Goal: Information Seeking & Learning: Learn about a topic

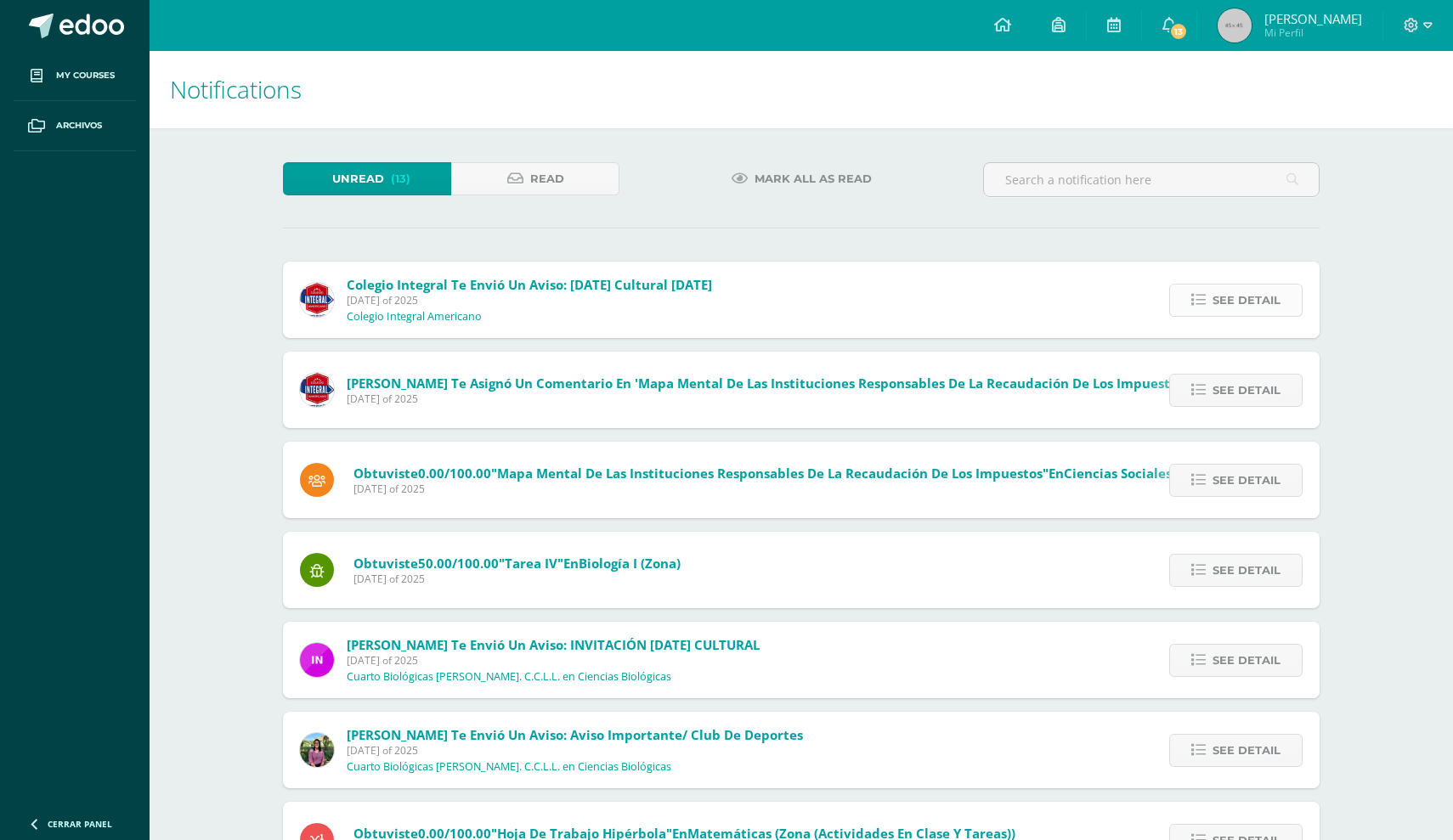
click at [1229, 316] on span "See detail" at bounding box center [1247, 300] width 68 height 31
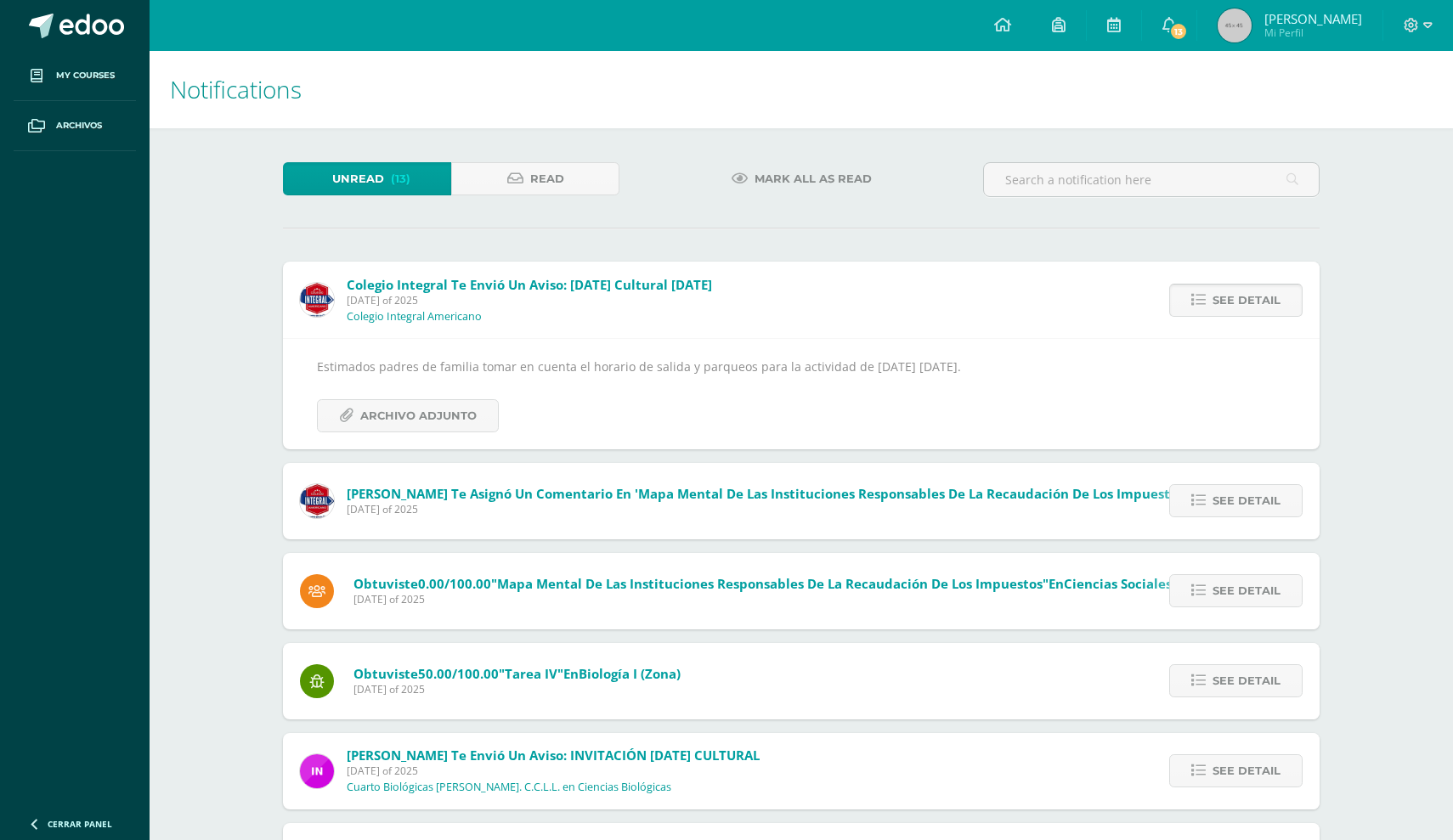
click at [1229, 316] on span "See detail" at bounding box center [1247, 300] width 68 height 31
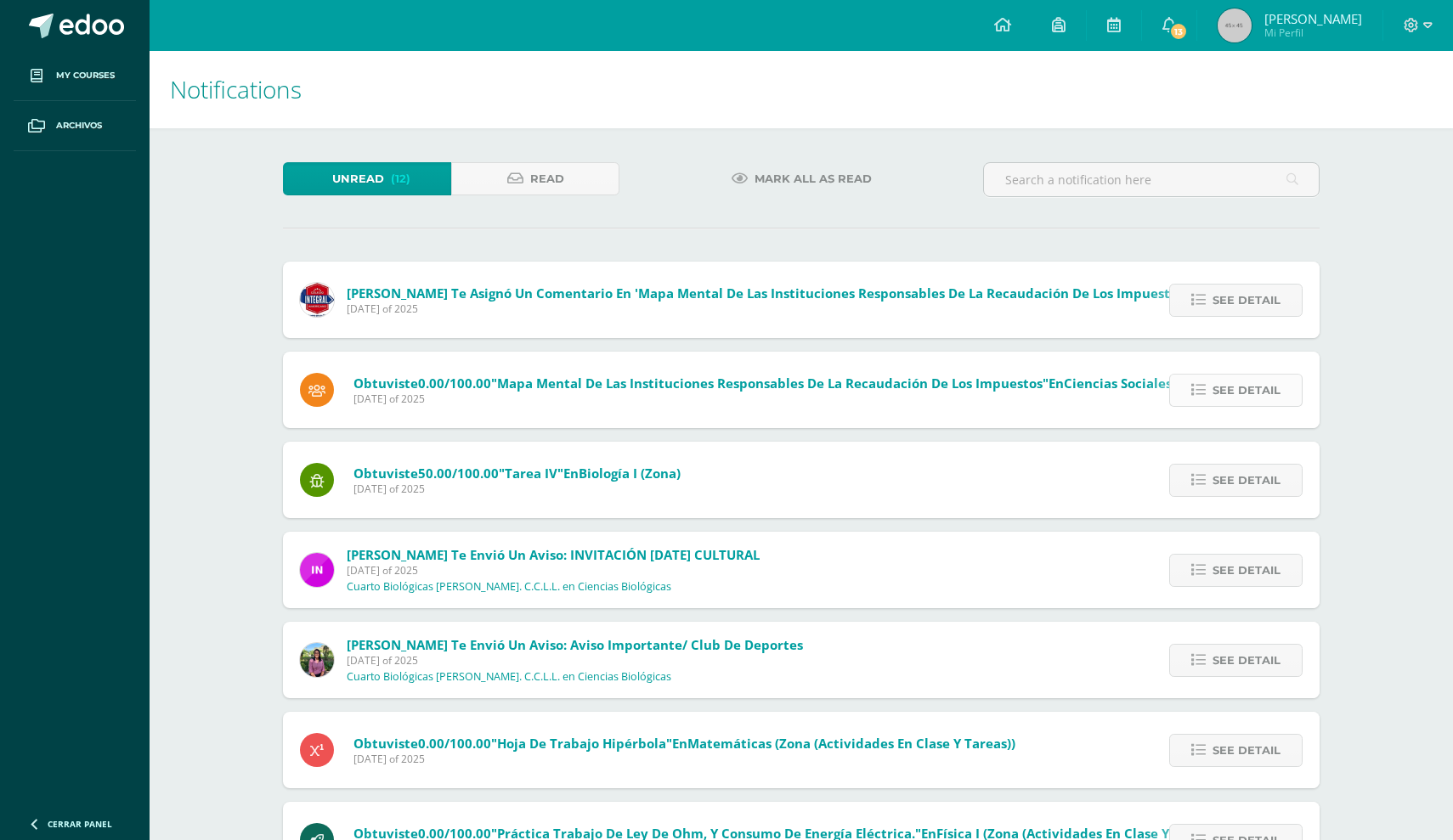
click at [1241, 405] on span "See detail" at bounding box center [1247, 390] width 68 height 31
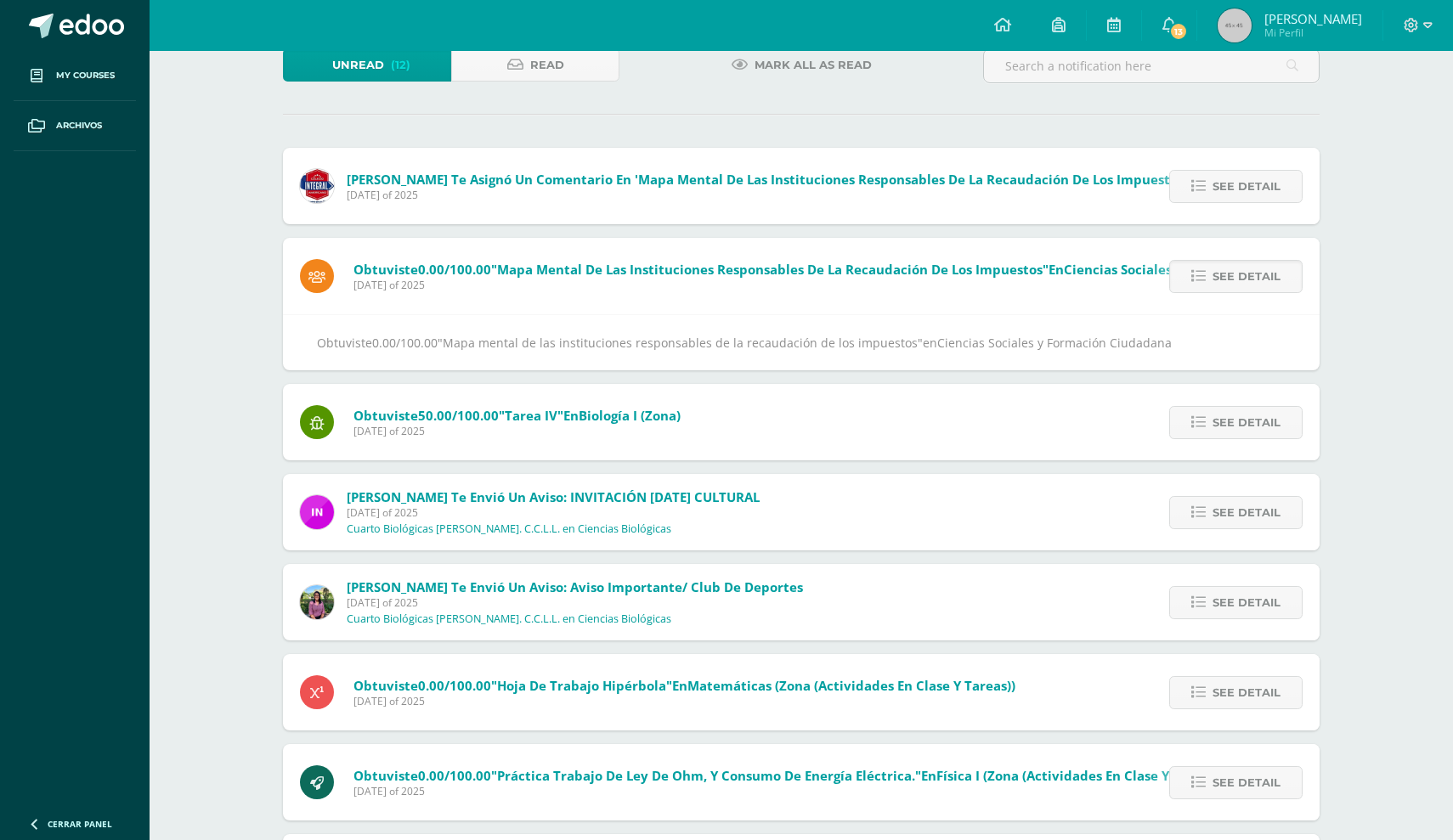
scroll to position [115, 0]
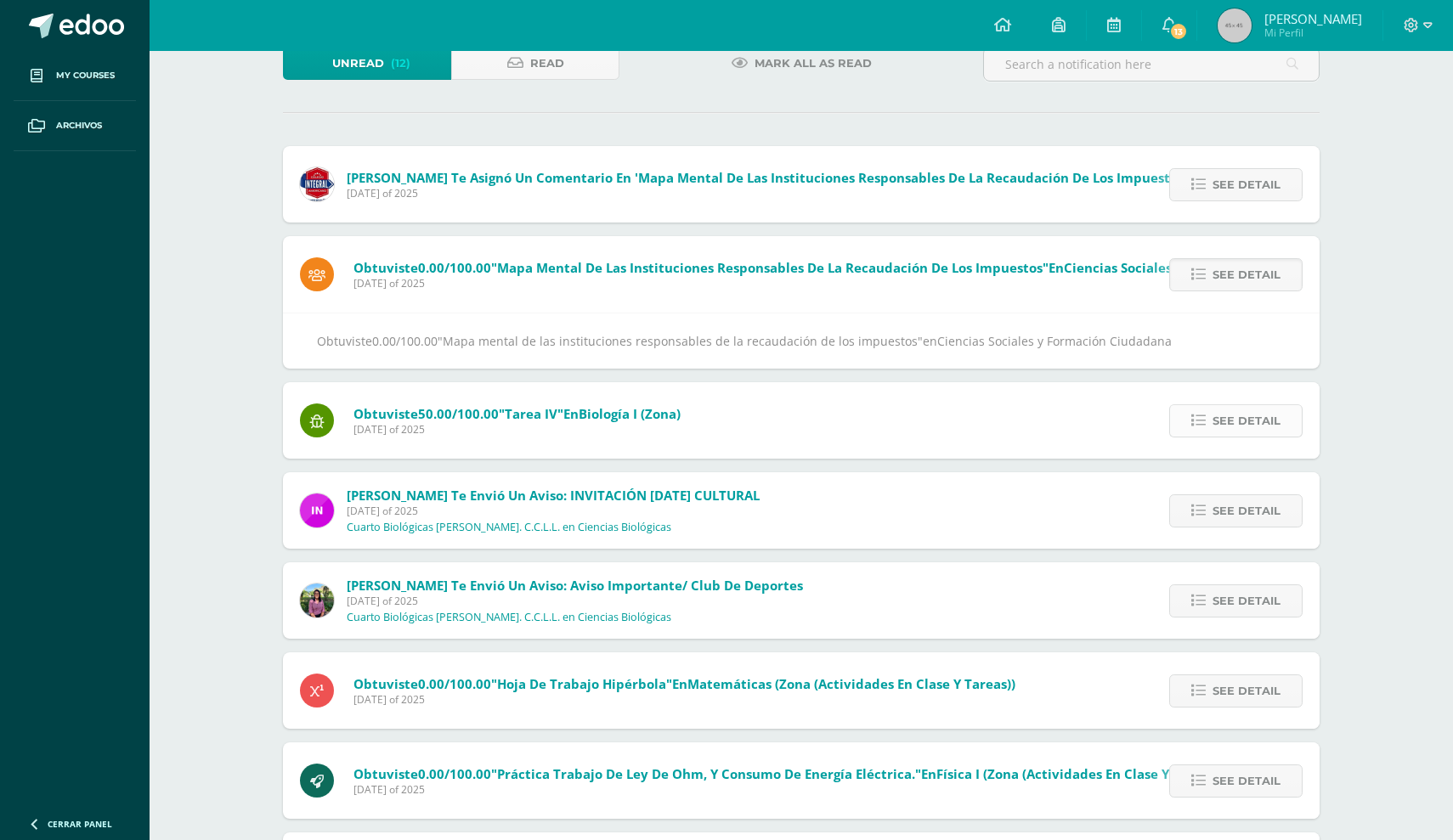
click at [1242, 437] on span "See detail" at bounding box center [1247, 420] width 68 height 31
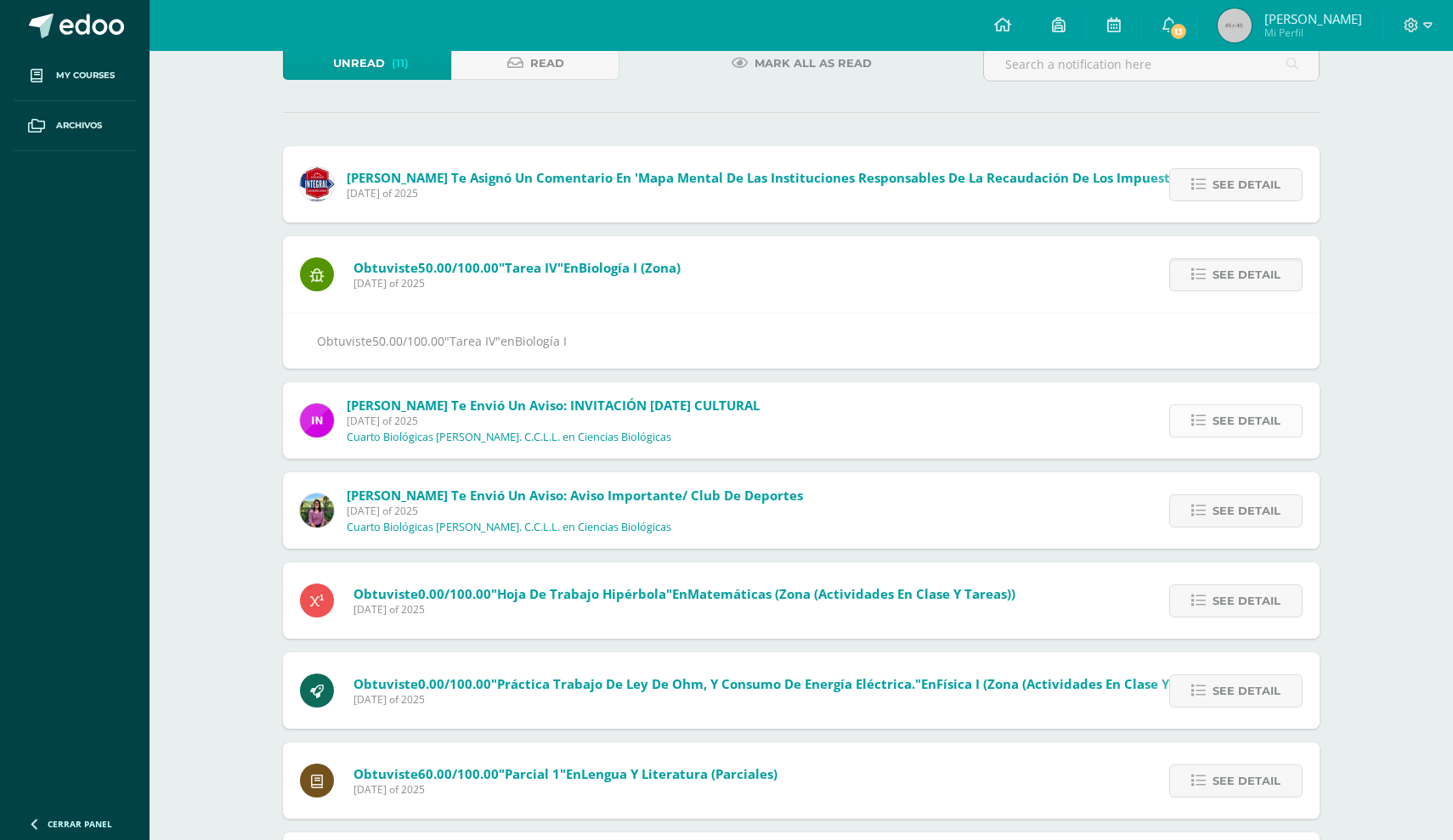
click at [1233, 437] on span "See detail" at bounding box center [1247, 420] width 68 height 31
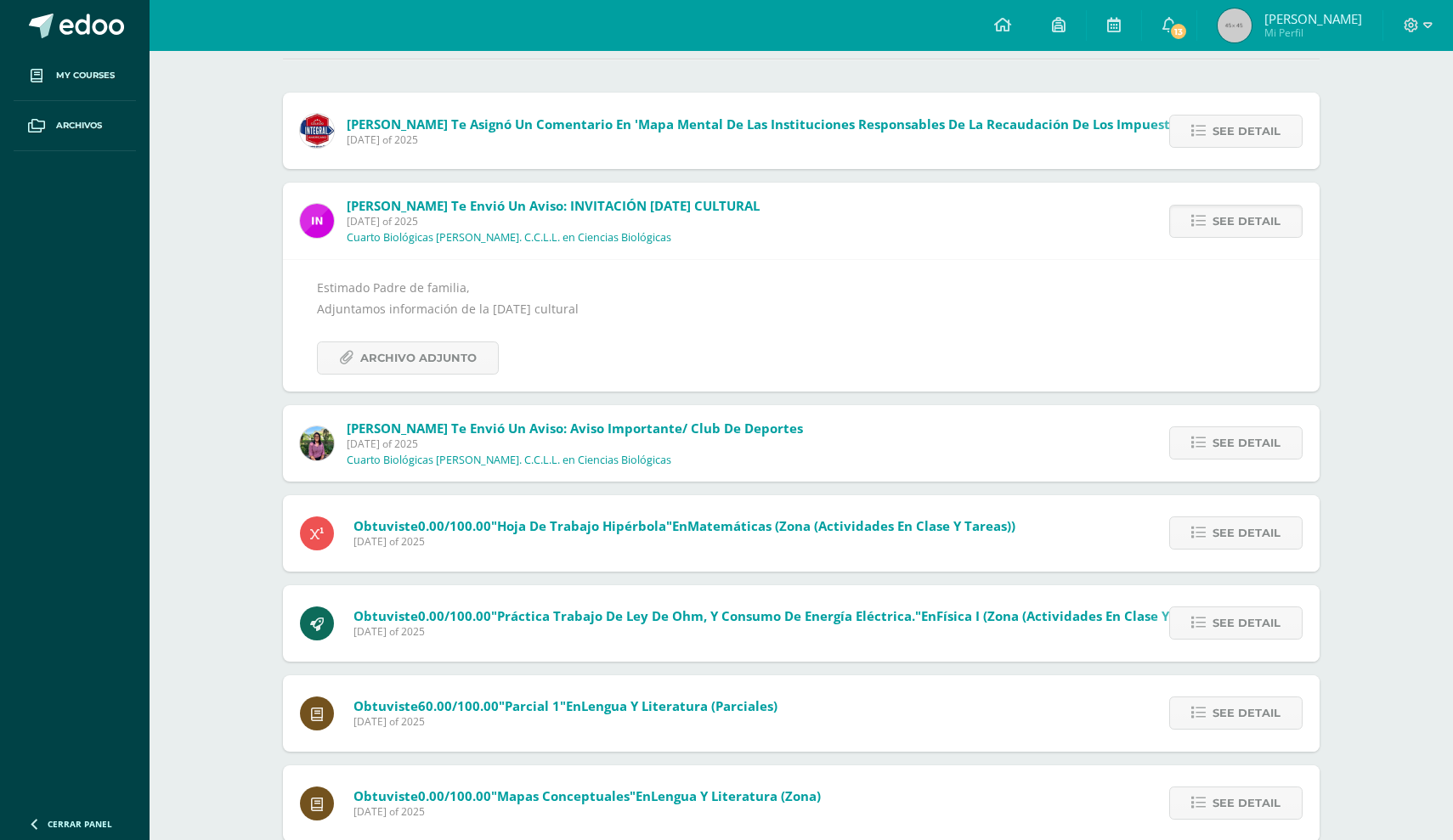
scroll to position [170, 0]
click at [414, 373] on span "Archivo Adjunto" at bounding box center [418, 357] width 116 height 31
click at [1213, 458] on span "See detail" at bounding box center [1247, 442] width 68 height 31
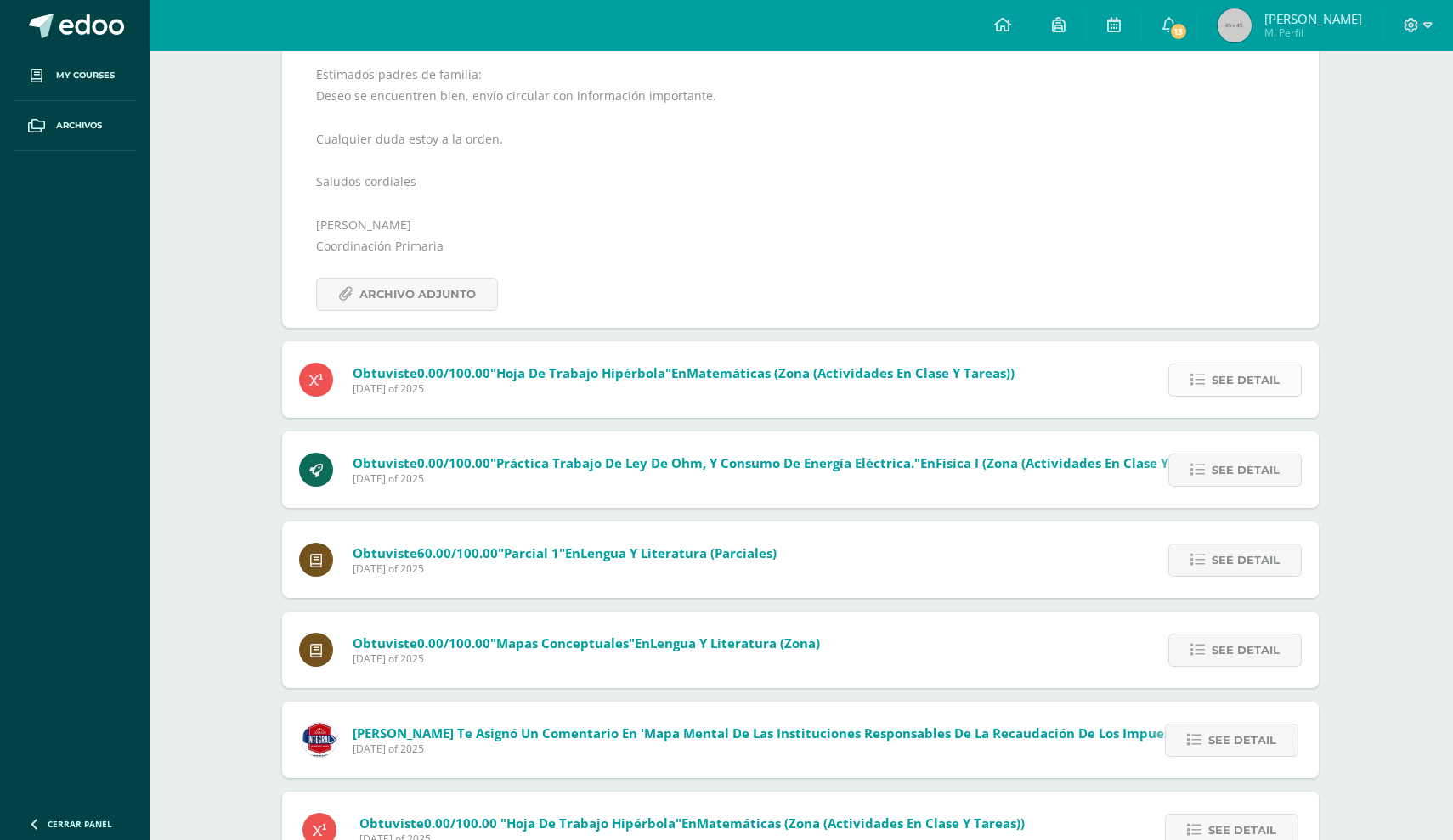
scroll to position [404, 1]
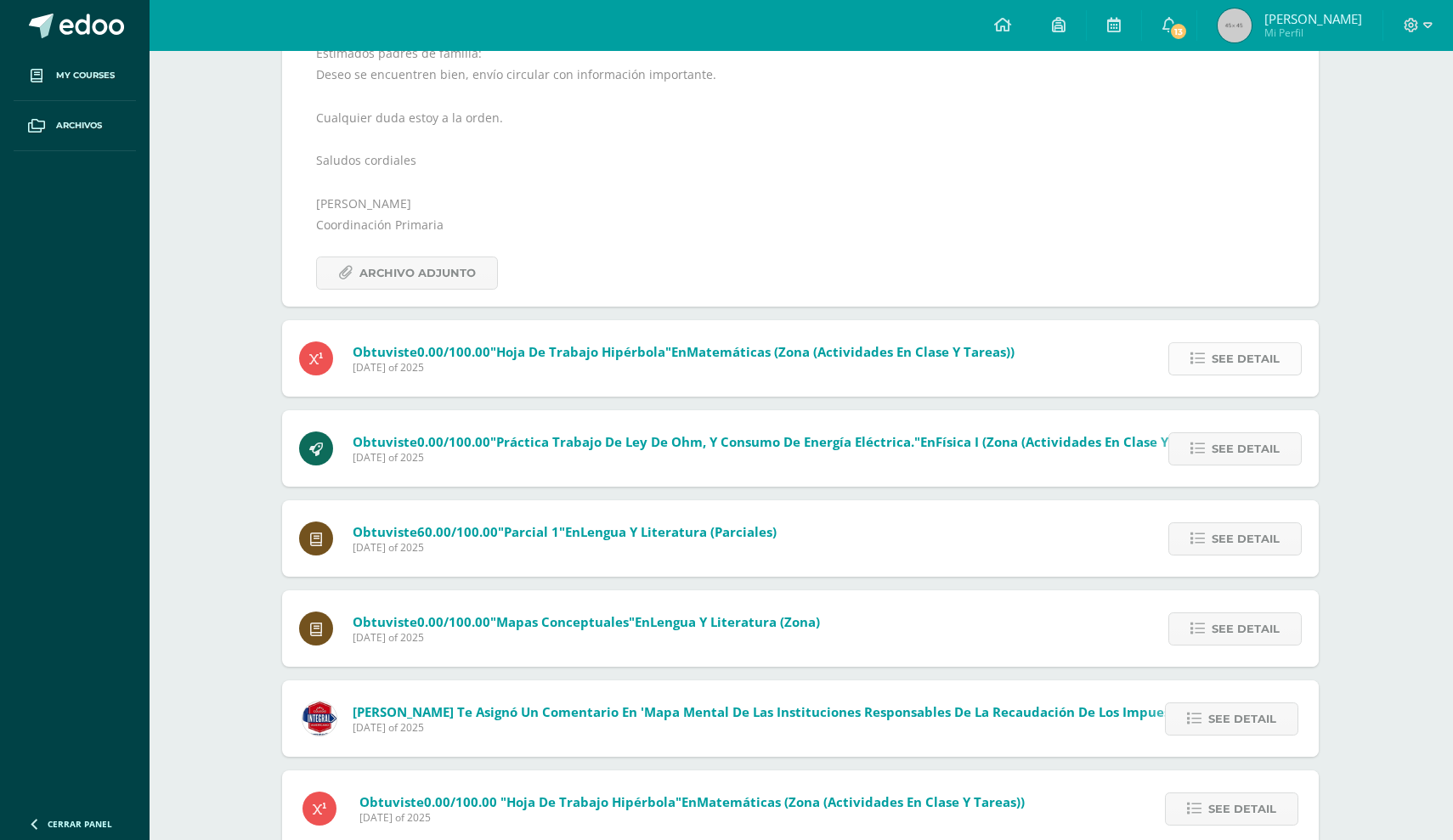
click at [1216, 375] on span "See detail" at bounding box center [1246, 359] width 68 height 31
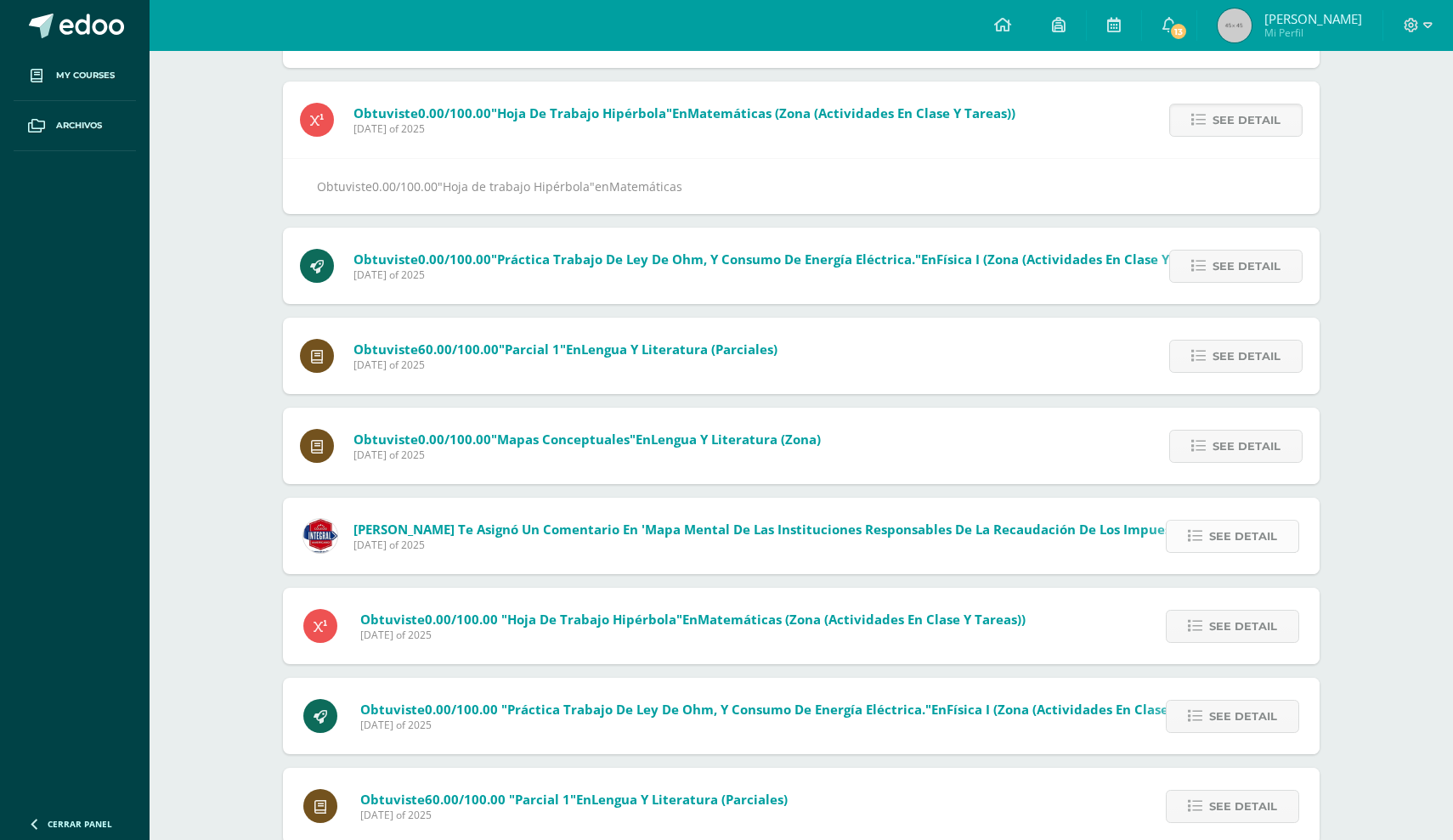
scroll to position [266, 0]
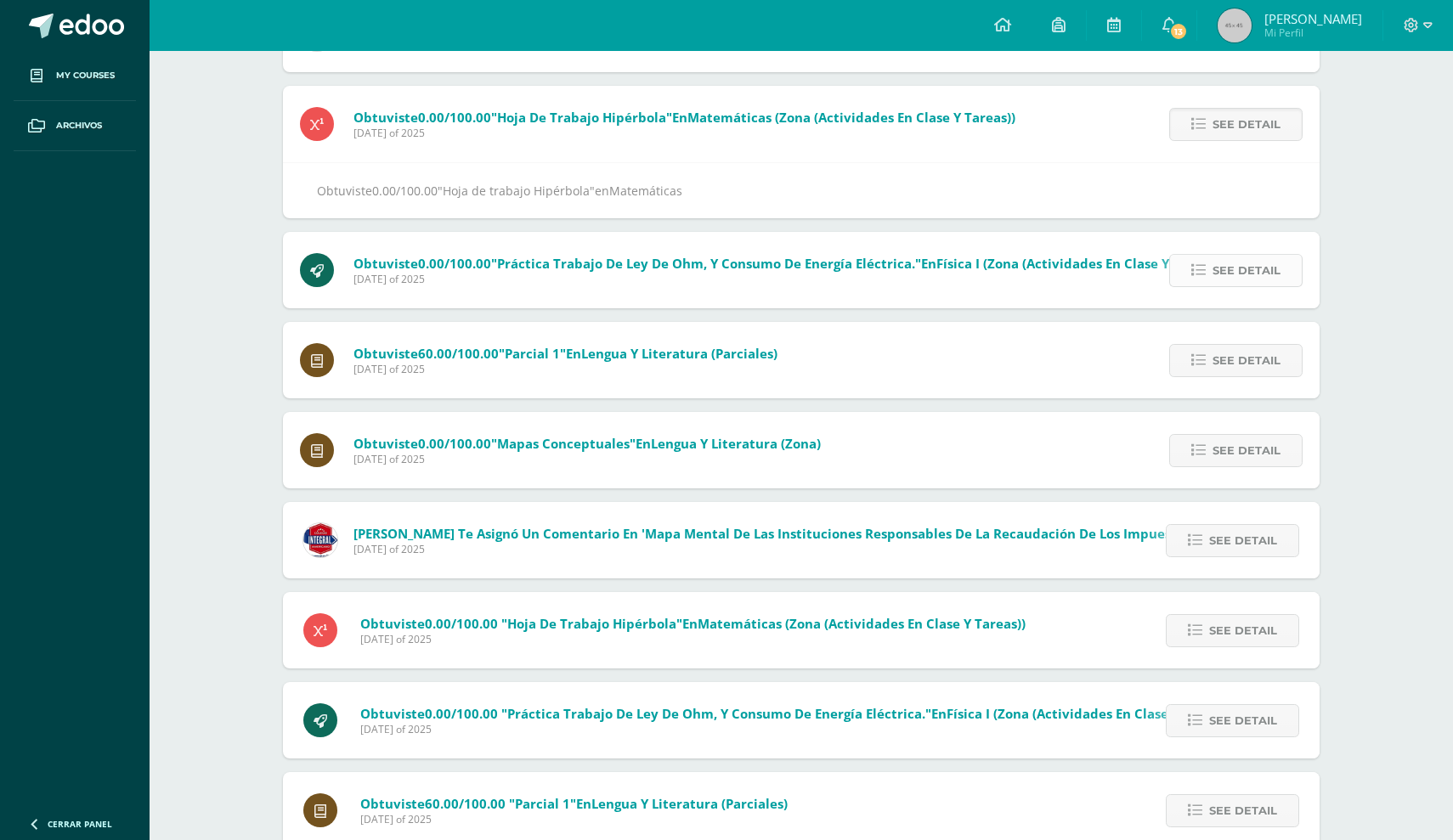
click at [1213, 286] on span "See detail" at bounding box center [1247, 270] width 68 height 31
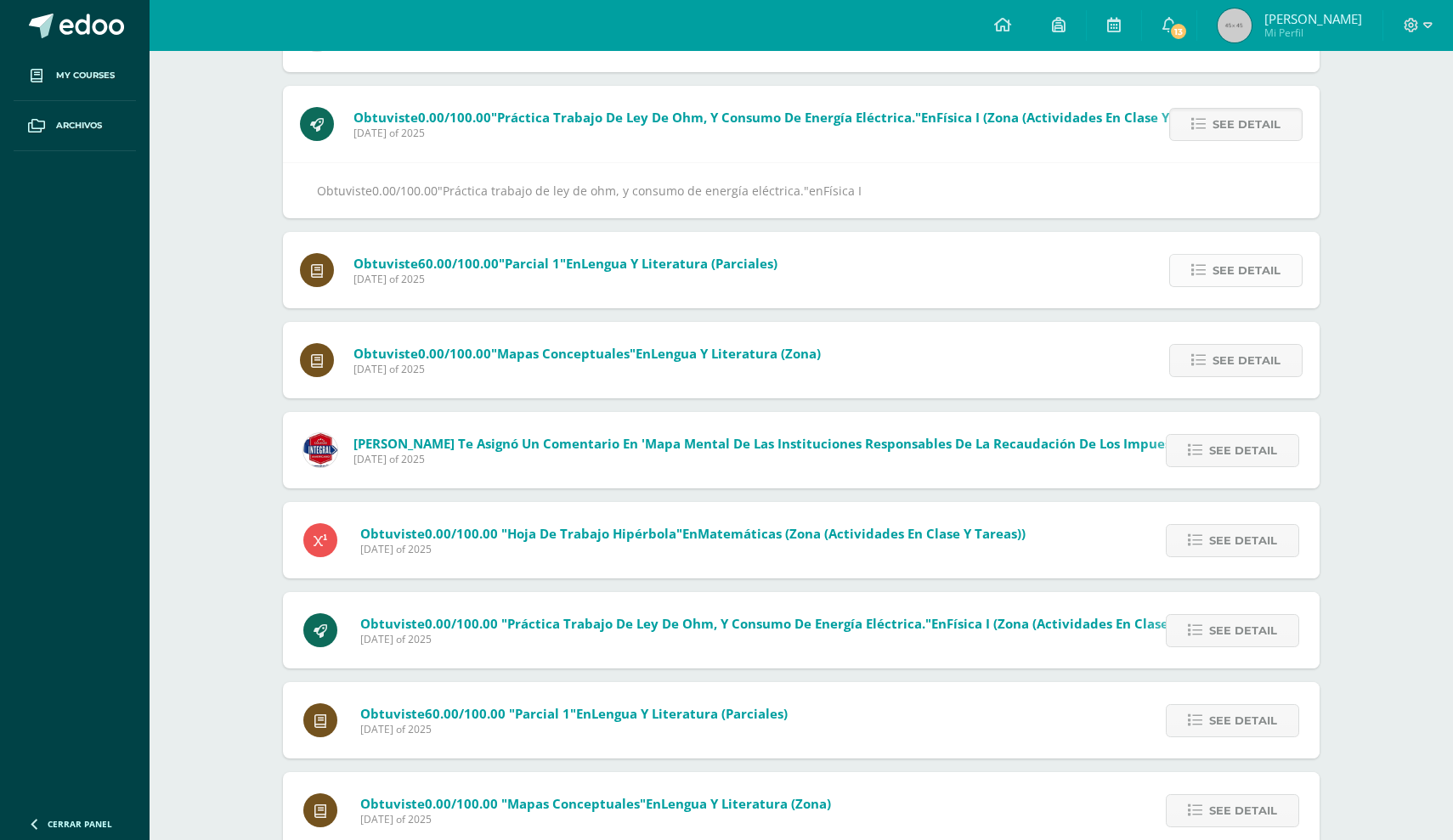
click at [1213, 286] on span "See detail" at bounding box center [1247, 270] width 68 height 31
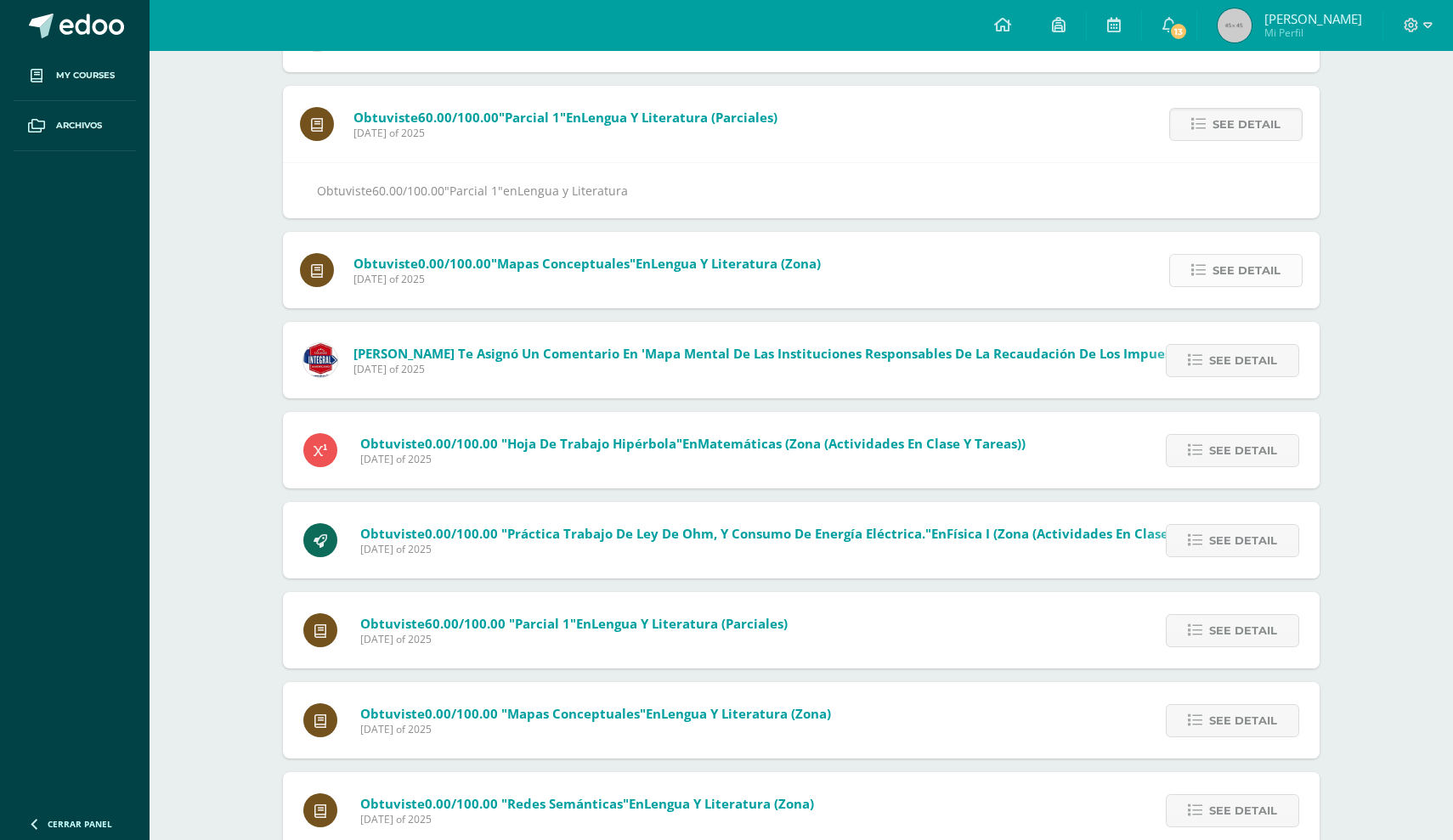
click at [1214, 286] on span "See detail" at bounding box center [1247, 270] width 68 height 31
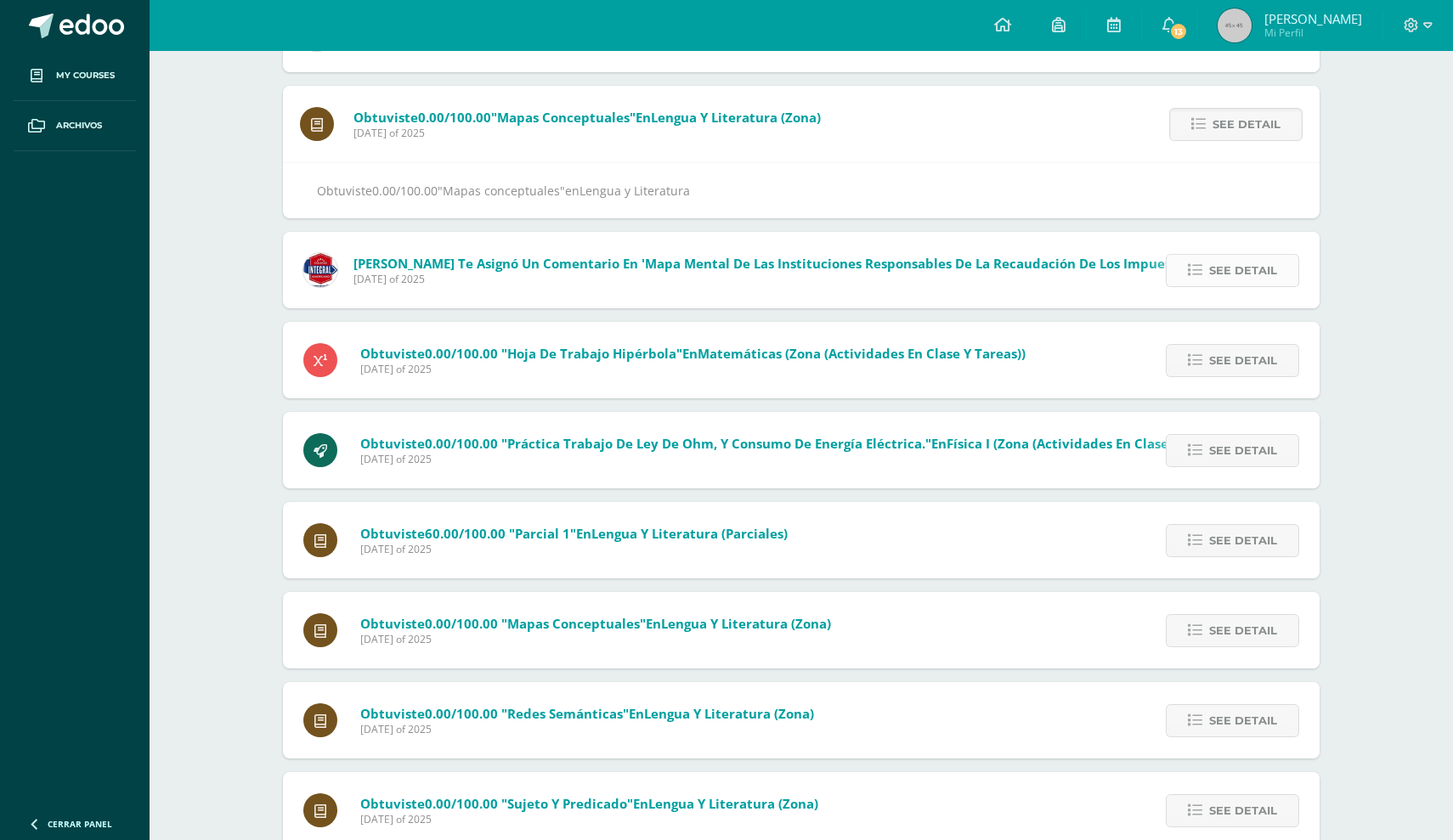
click at [1236, 286] on span "See detail" at bounding box center [1243, 270] width 68 height 31
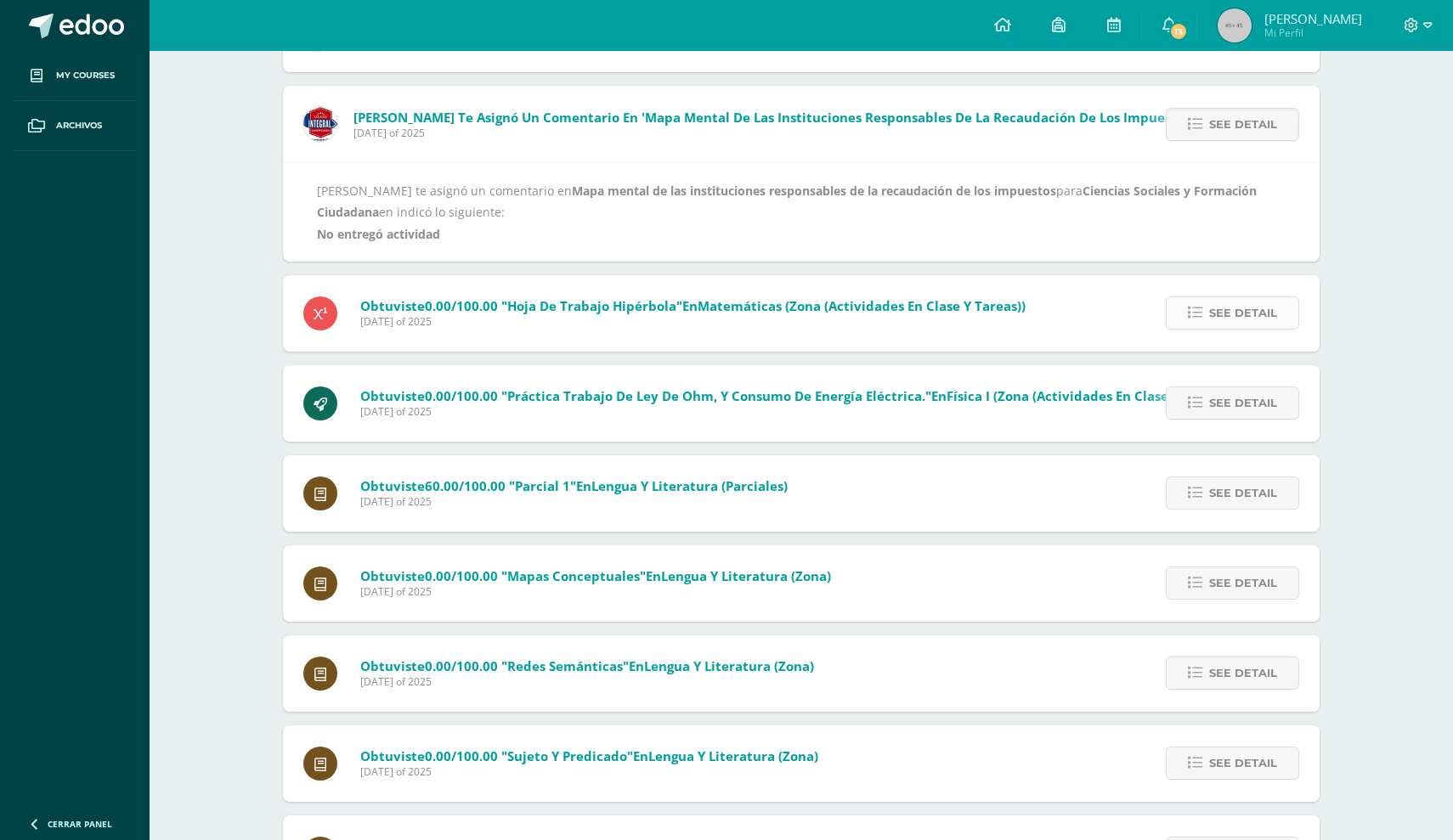
click at [1244, 329] on span "See detail" at bounding box center [1243, 313] width 68 height 31
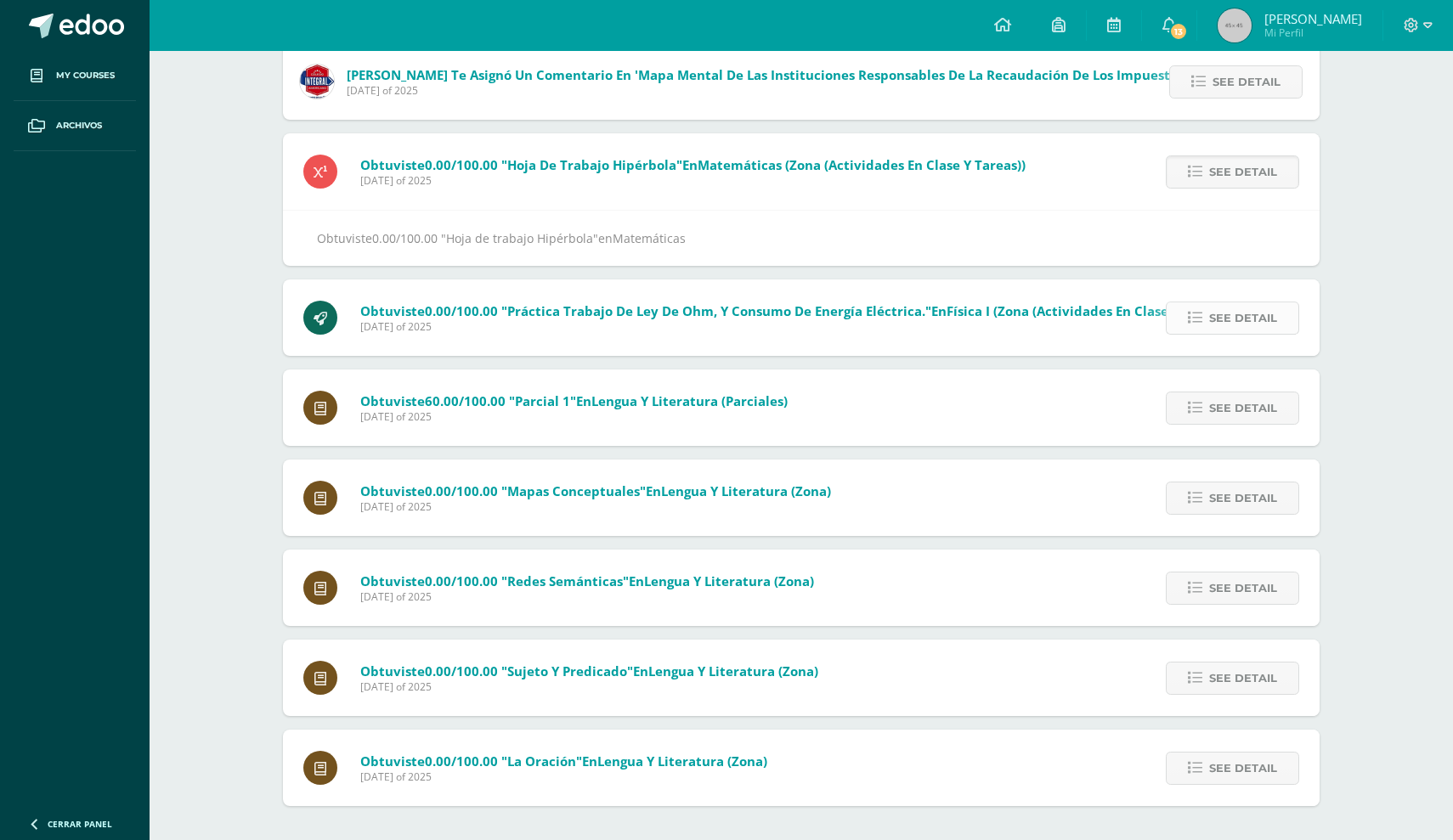
click at [1209, 302] on span "See detail" at bounding box center [1243, 318] width 68 height 31
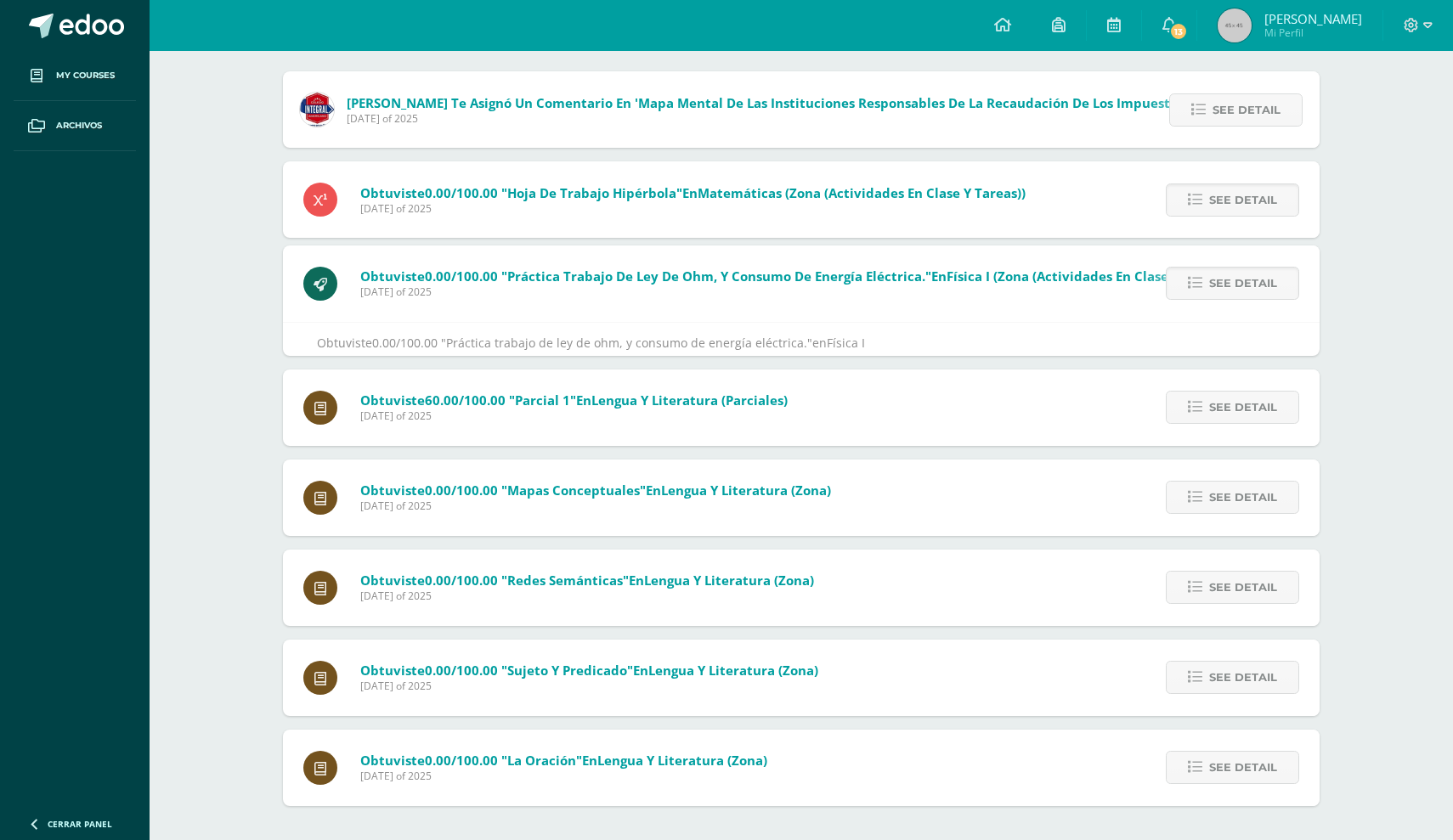
scroll to position [176, 0]
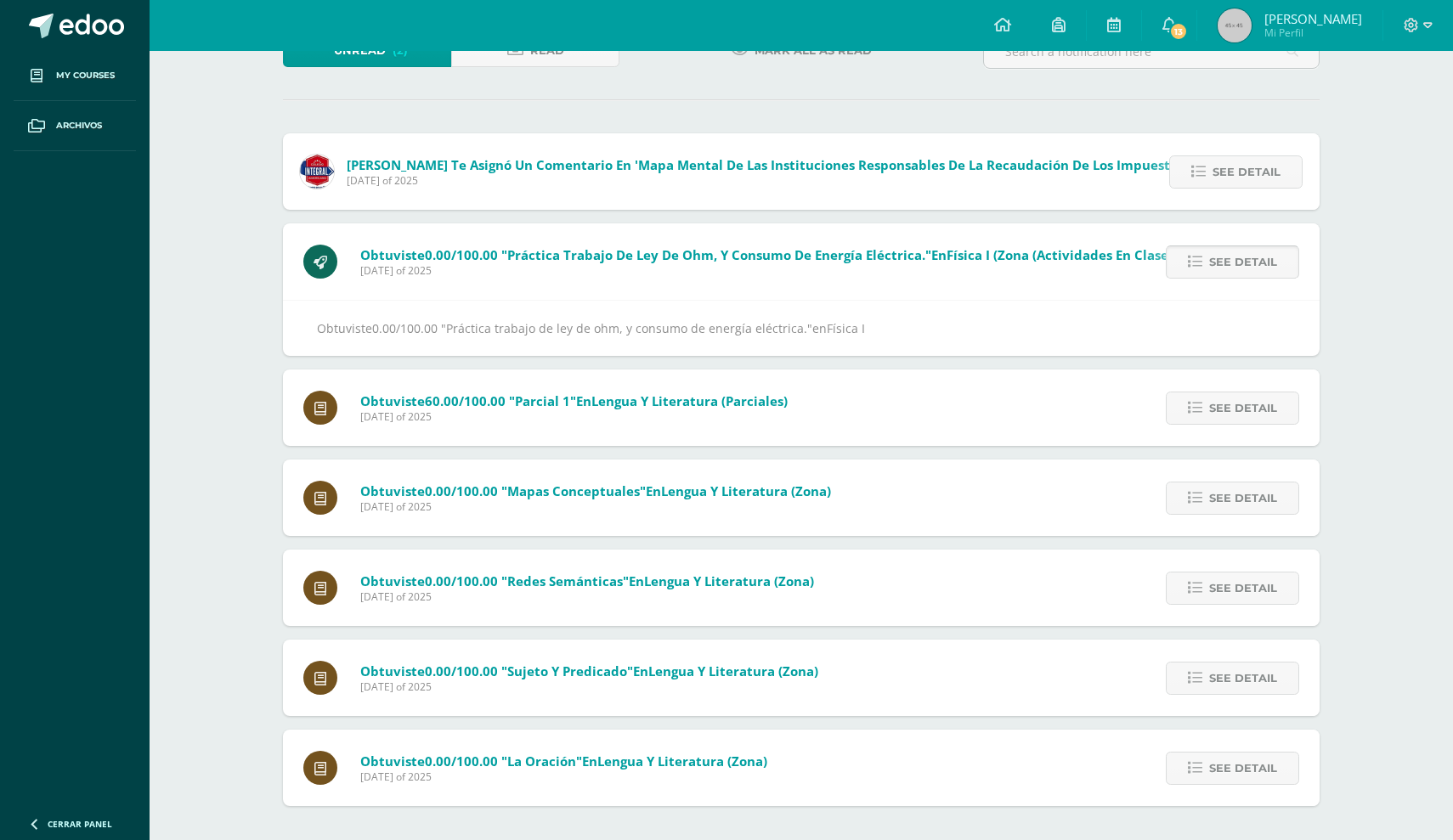
click at [1219, 247] on span "See detail" at bounding box center [1243, 262] width 68 height 31
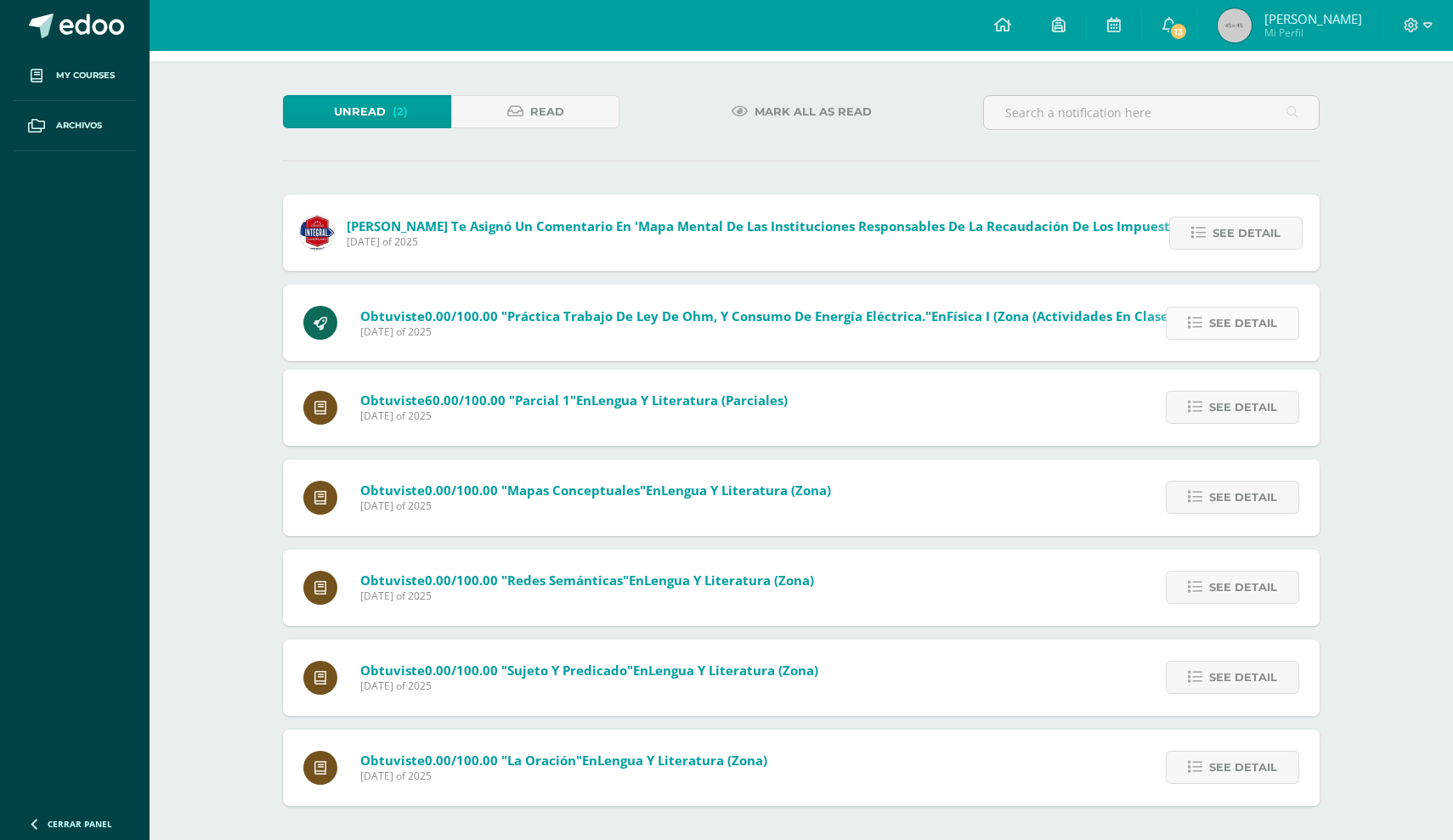
scroll to position [23, 0]
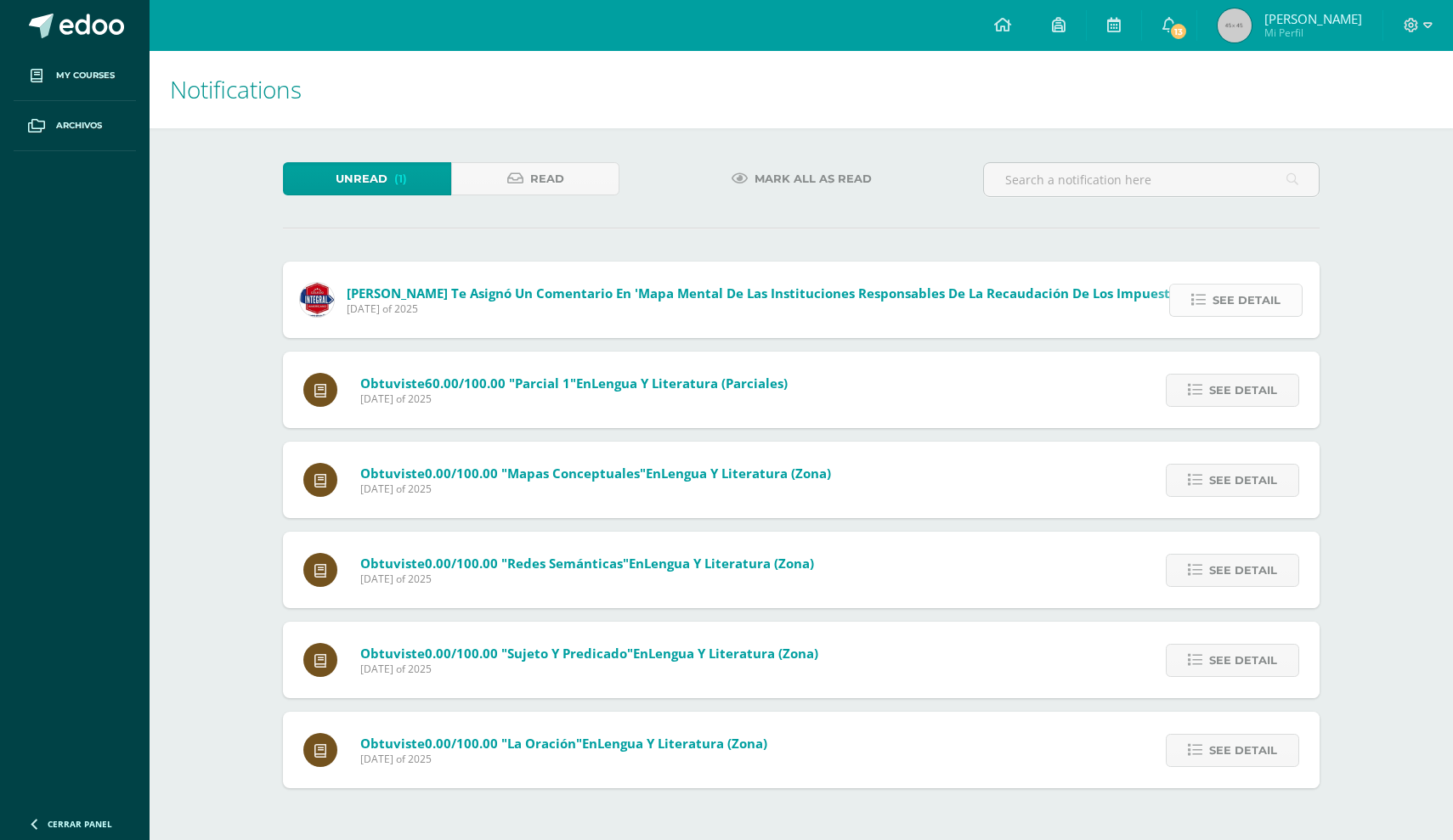
click at [1267, 294] on span "See detail" at bounding box center [1247, 300] width 68 height 31
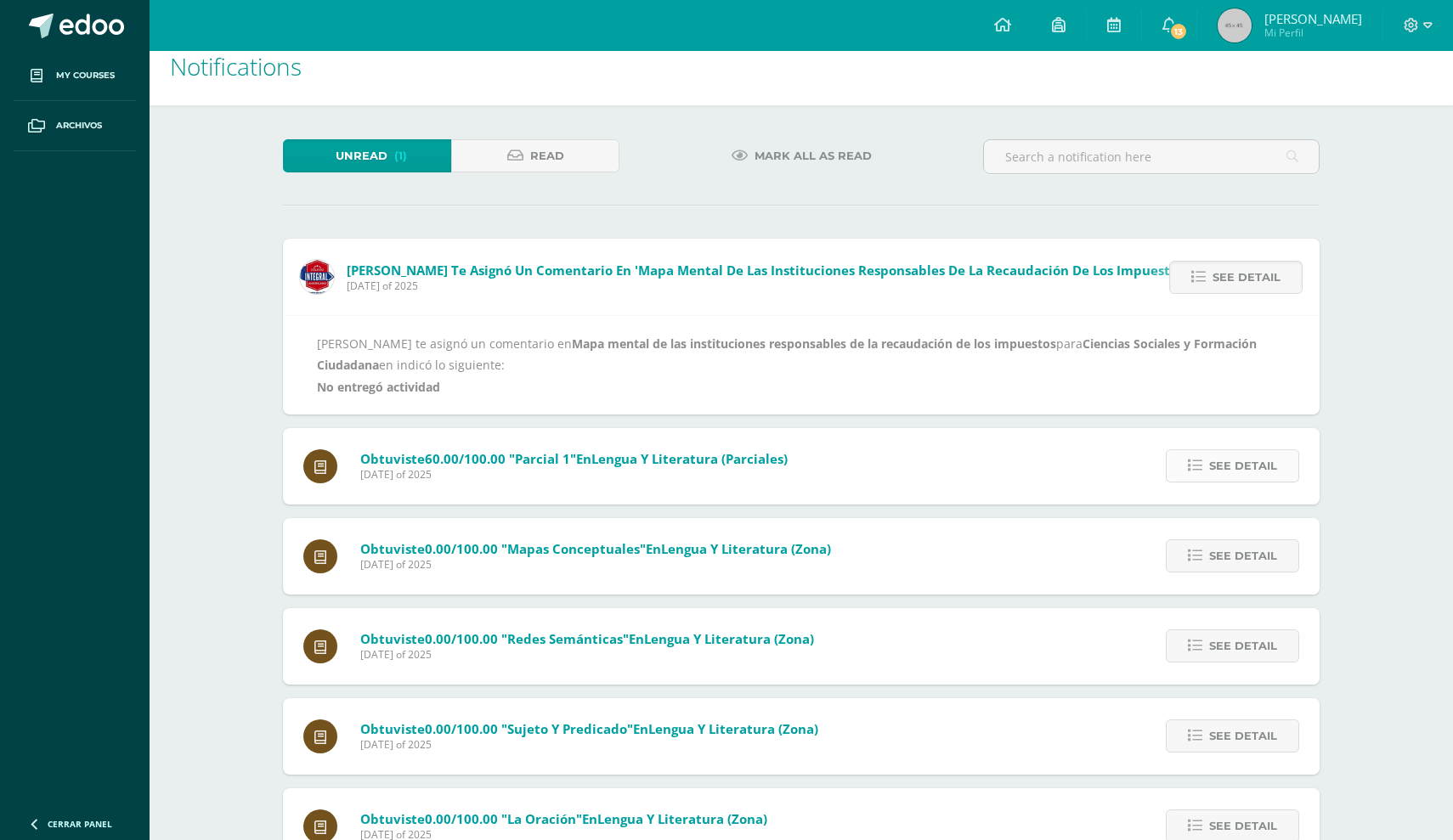
click at [1268, 482] on span "See detail" at bounding box center [1243, 466] width 68 height 31
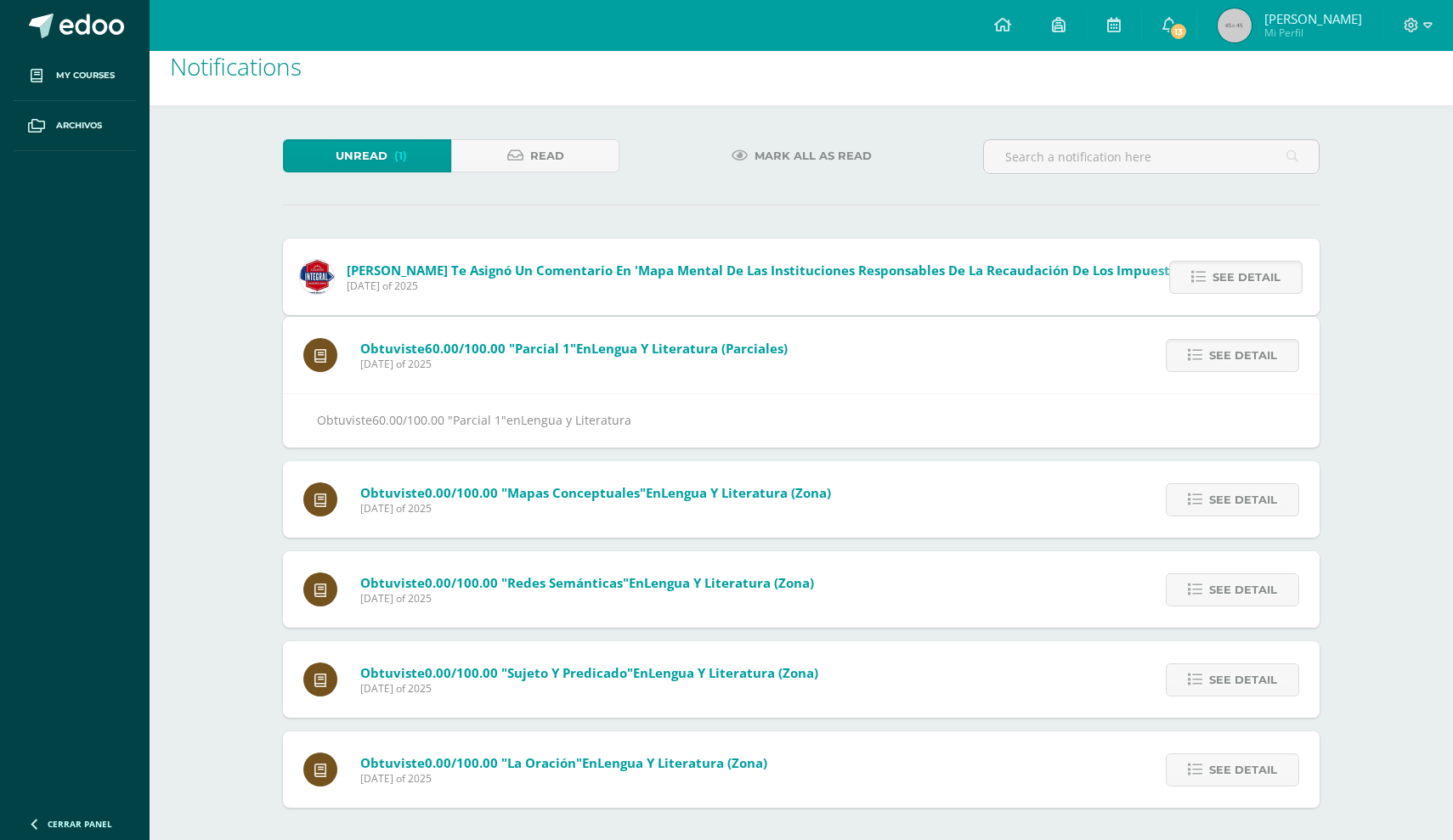
scroll to position [0, 0]
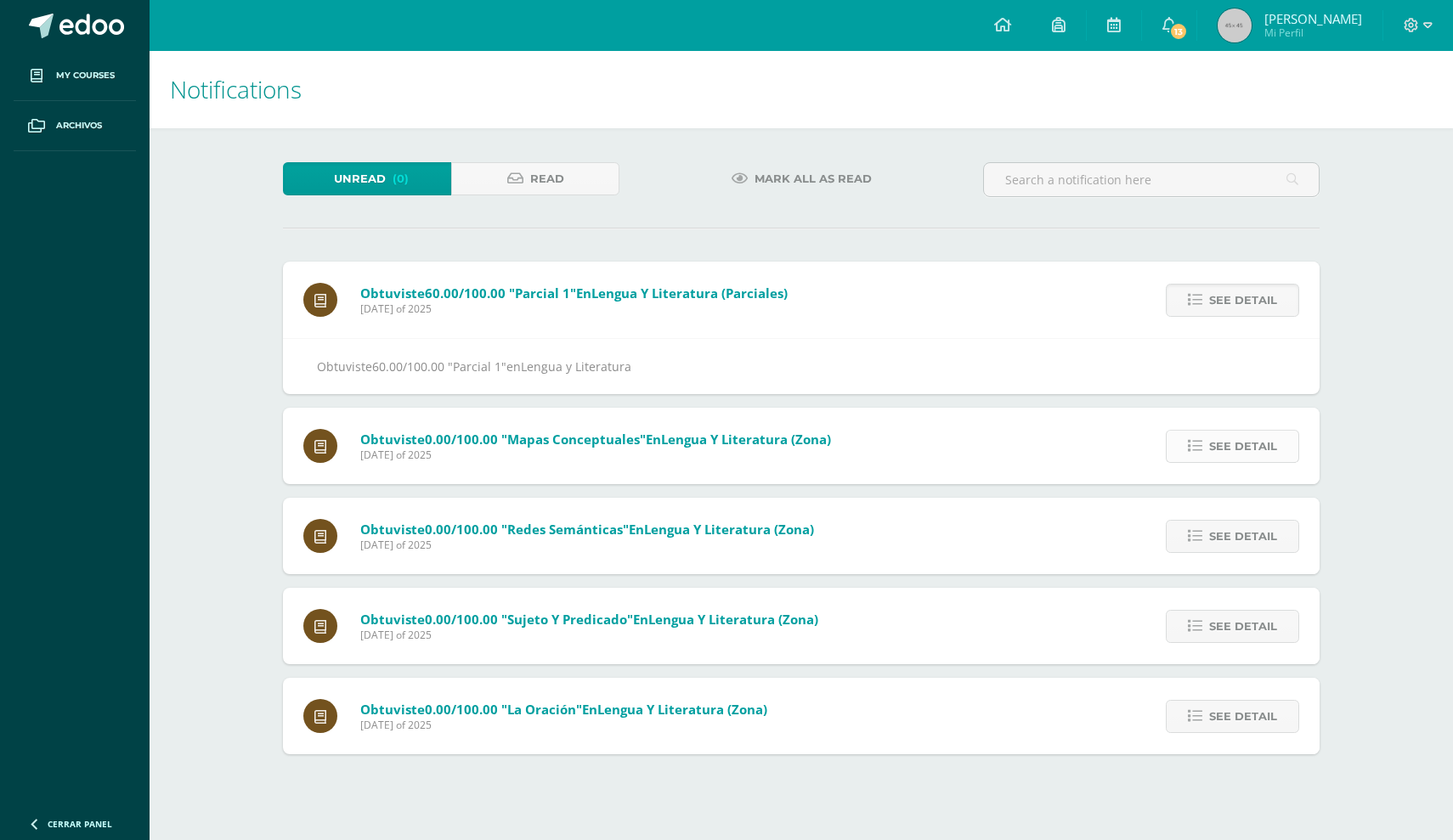
click at [1239, 462] on span "See detail" at bounding box center [1243, 446] width 68 height 31
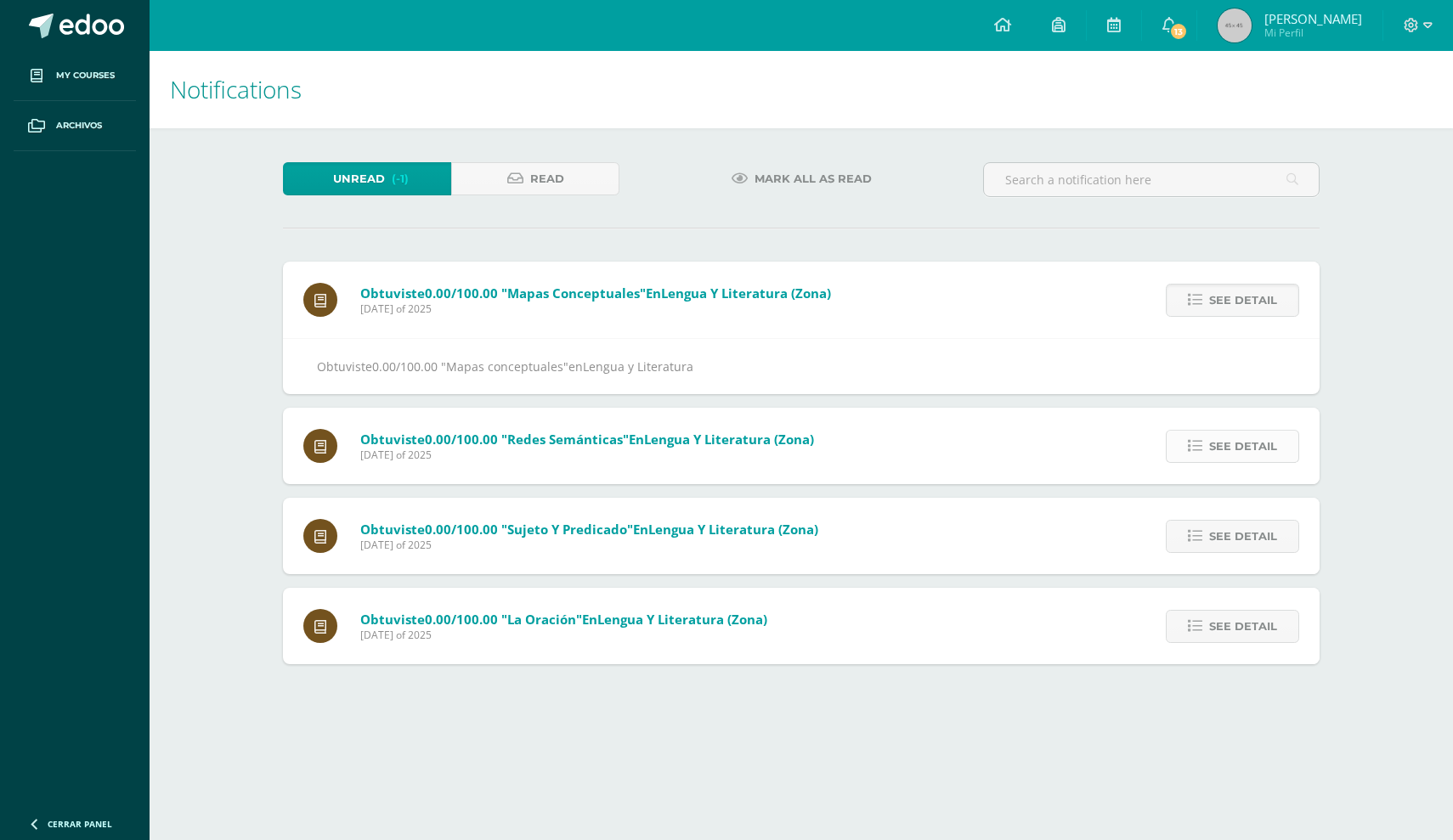
click at [1238, 462] on span "See detail" at bounding box center [1243, 446] width 68 height 31
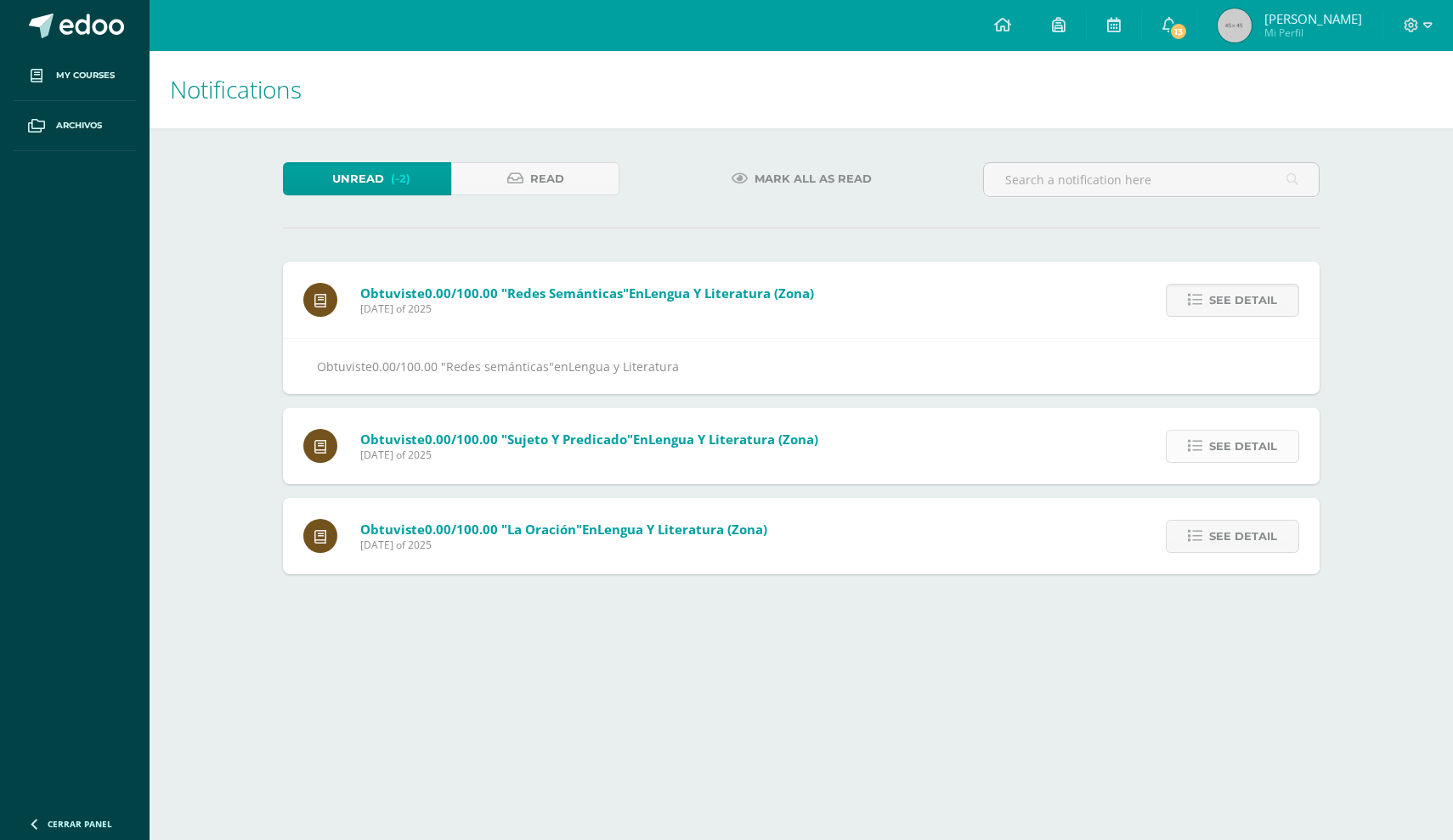
click at [1234, 462] on span "See detail" at bounding box center [1243, 446] width 68 height 31
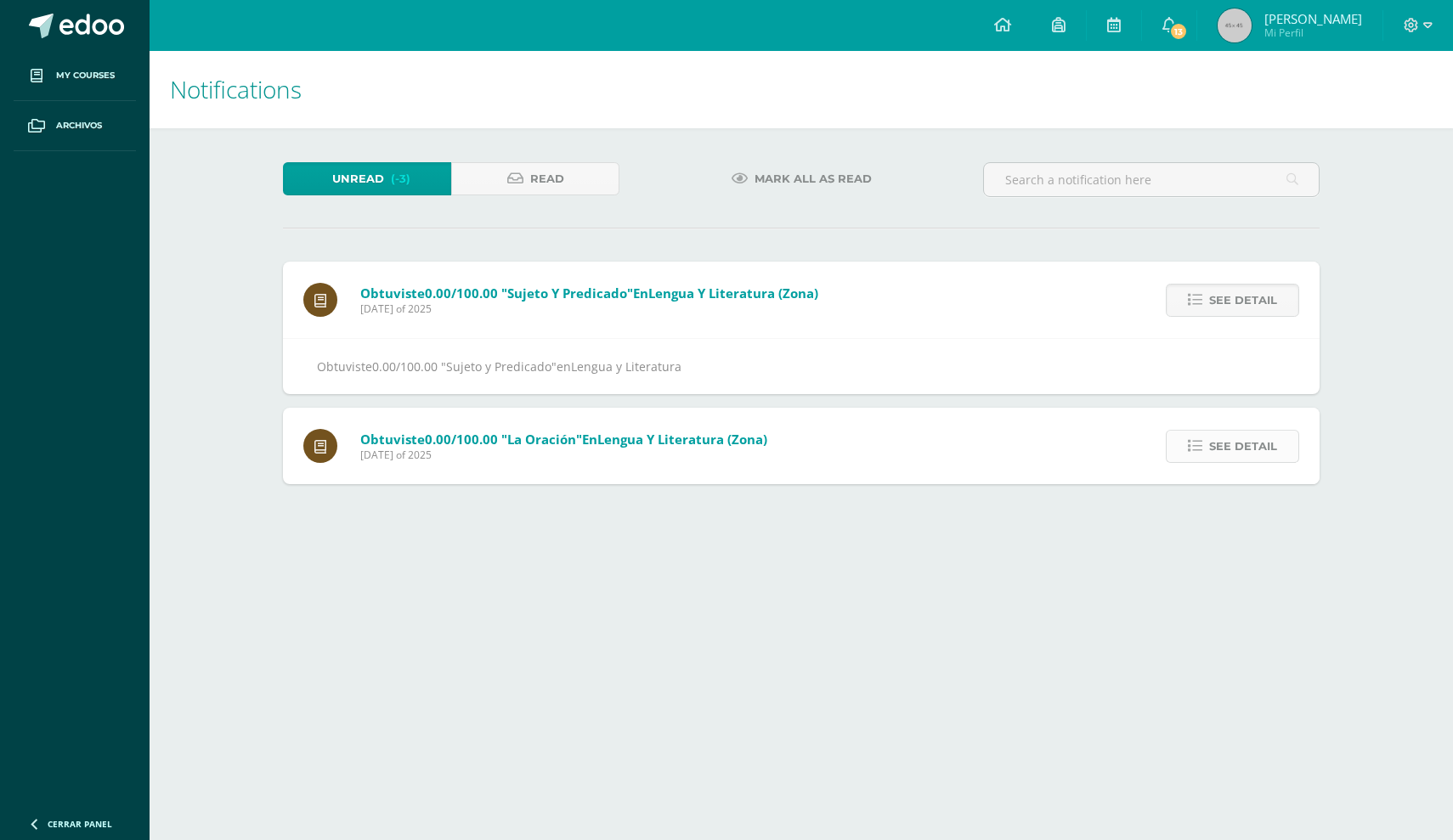
click at [1229, 462] on span "See detail" at bounding box center [1243, 446] width 68 height 31
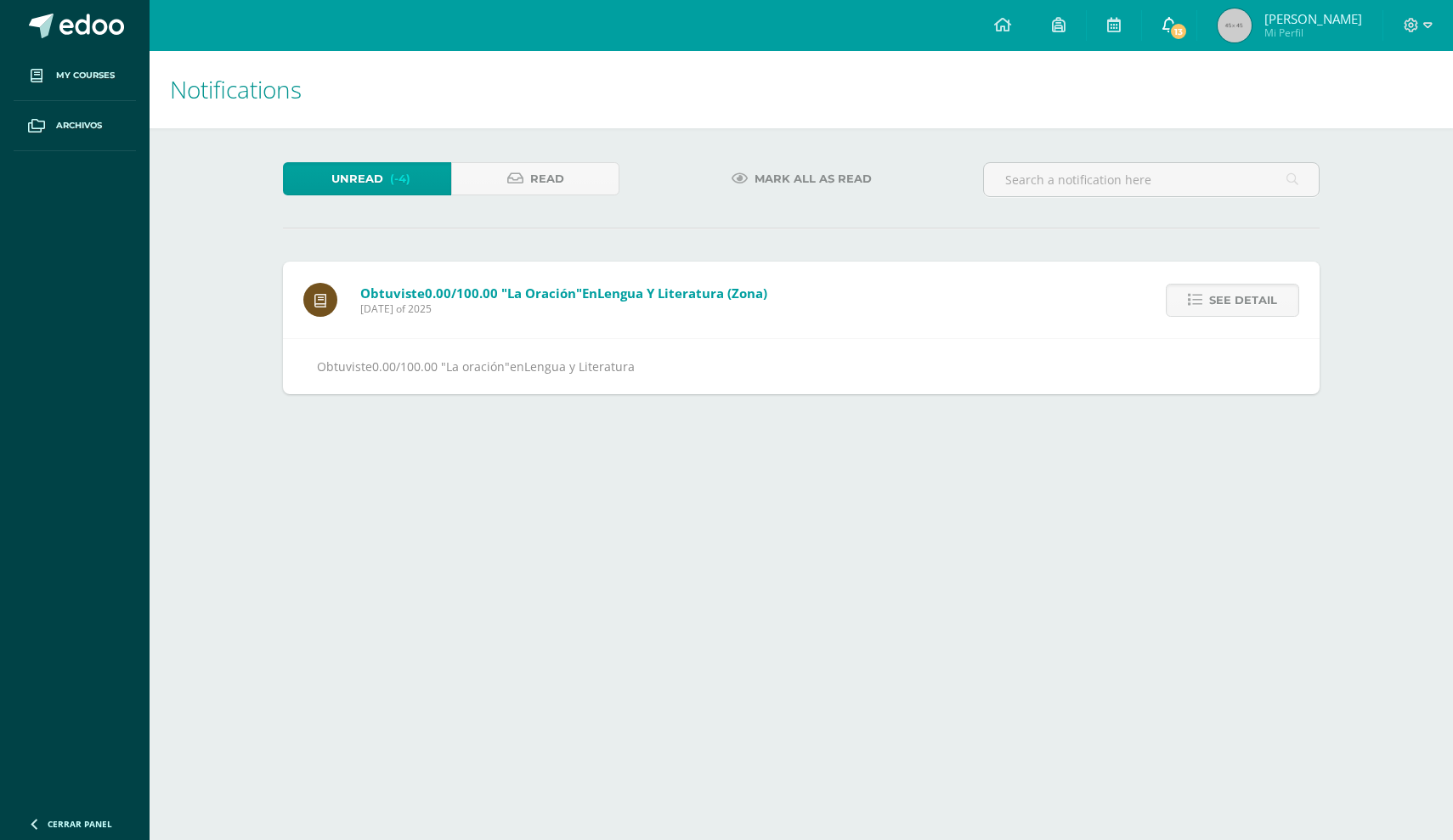
click at [1176, 29] on span "13" at bounding box center [1178, 31] width 19 height 19
